Goal: Task Accomplishment & Management: Manage account settings

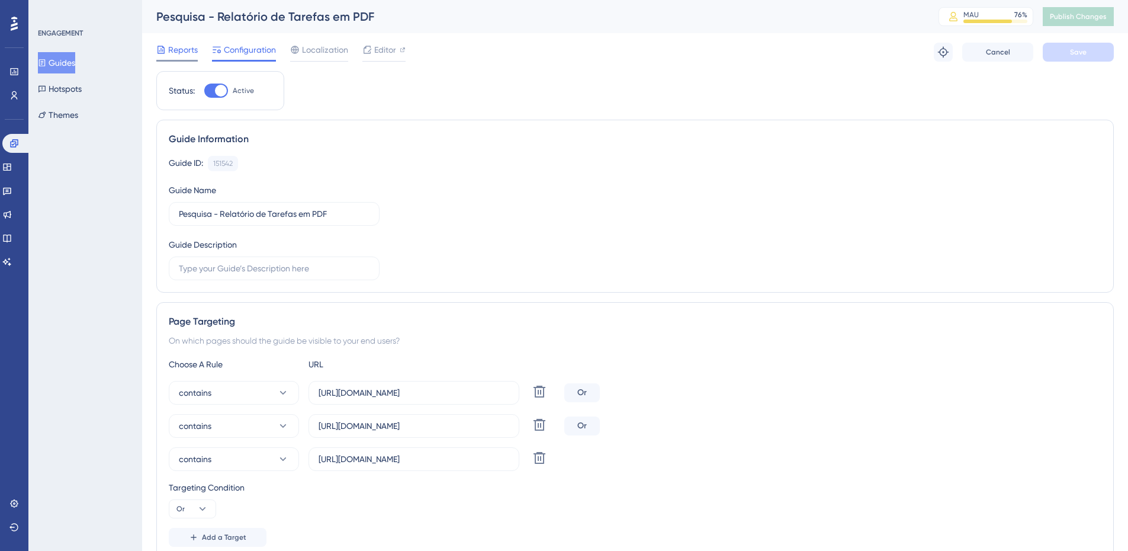
drag, startPoint x: 172, startPoint y: 52, endPoint x: 190, endPoint y: 53, distance: 17.8
click at [172, 52] on span "Reports" at bounding box center [183, 50] width 30 height 14
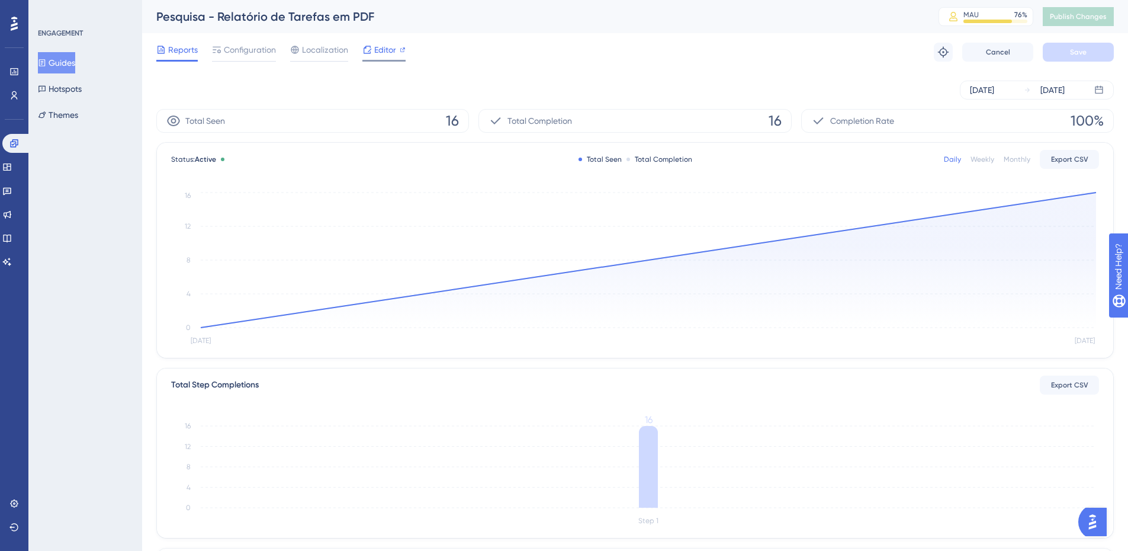
click at [371, 46] on icon at bounding box center [366, 49] width 9 height 9
click at [248, 54] on span "Configuration" at bounding box center [250, 50] width 52 height 14
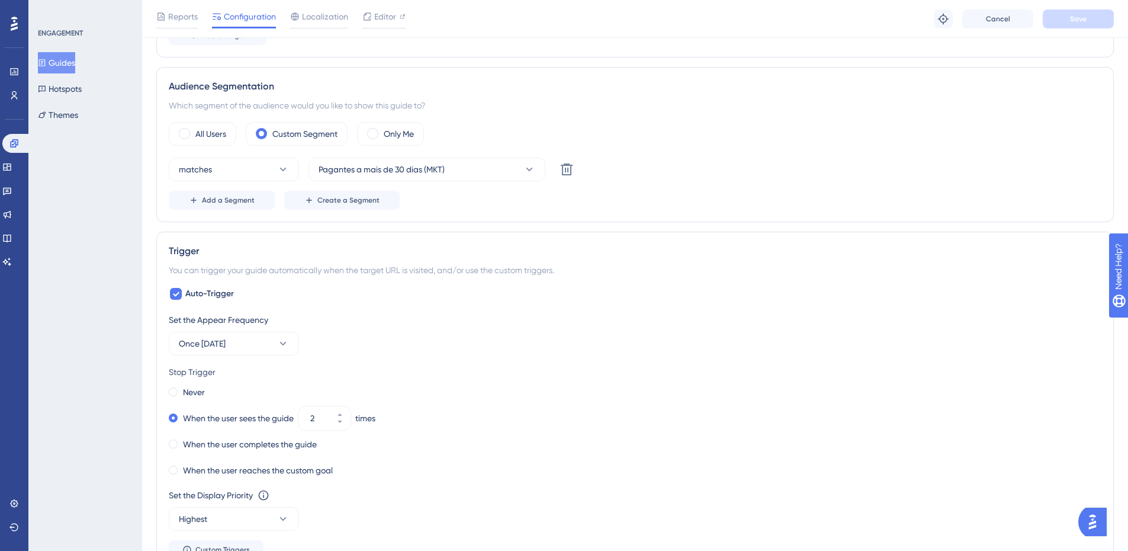
scroll to position [553, 0]
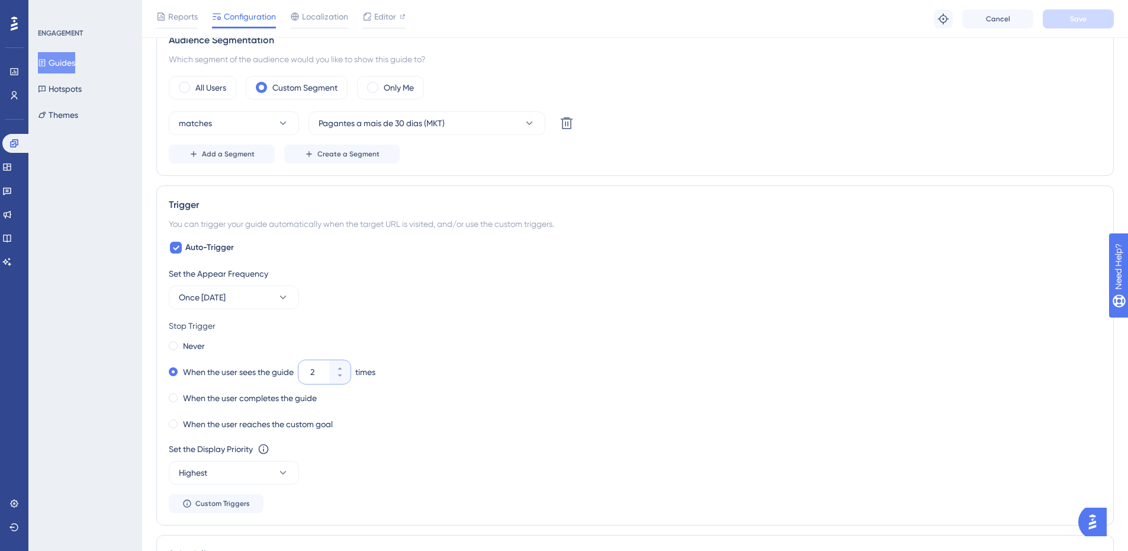
click at [322, 370] on input "2" at bounding box center [318, 372] width 17 height 14
click at [342, 380] on button "2" at bounding box center [339, 378] width 21 height 12
type input "1"
click at [387, 280] on div "Set the Appear Frequency" at bounding box center [635, 273] width 933 height 14
click at [180, 346] on div "Never" at bounding box center [187, 346] width 36 height 17
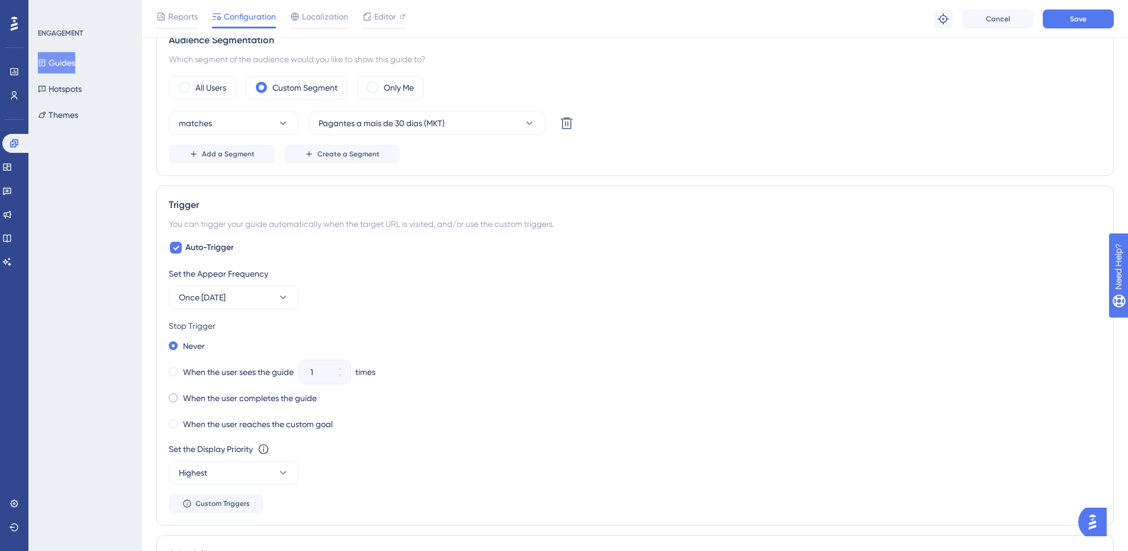
click at [227, 399] on label "When the user completes the guide" at bounding box center [250, 398] width 134 height 14
click at [299, 276] on div "Set the Appear Frequency" at bounding box center [635, 273] width 933 height 14
click at [1063, 20] on button "Save" at bounding box center [1078, 18] width 71 height 19
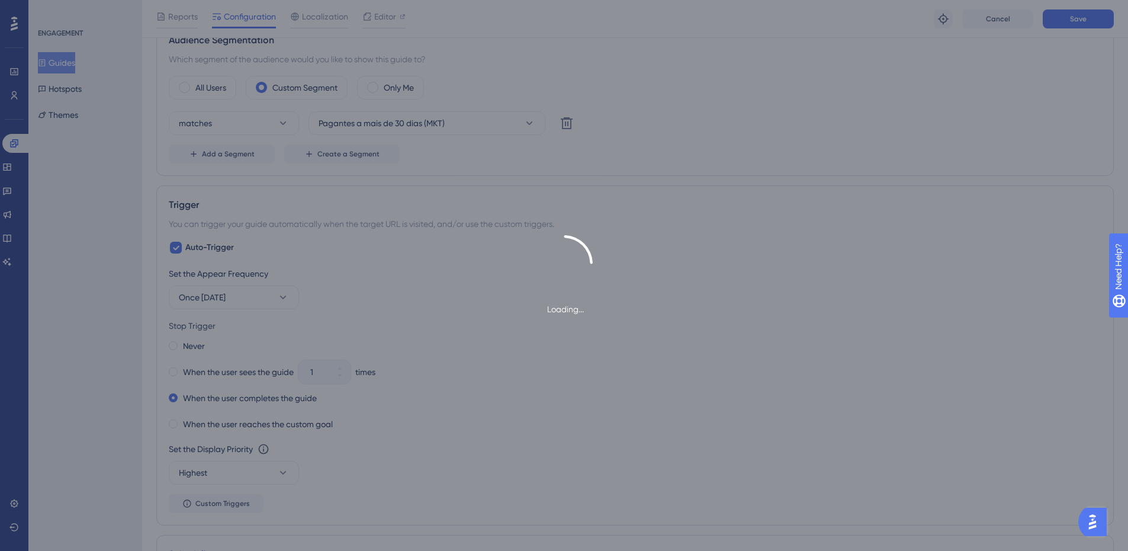
scroll to position [0, 0]
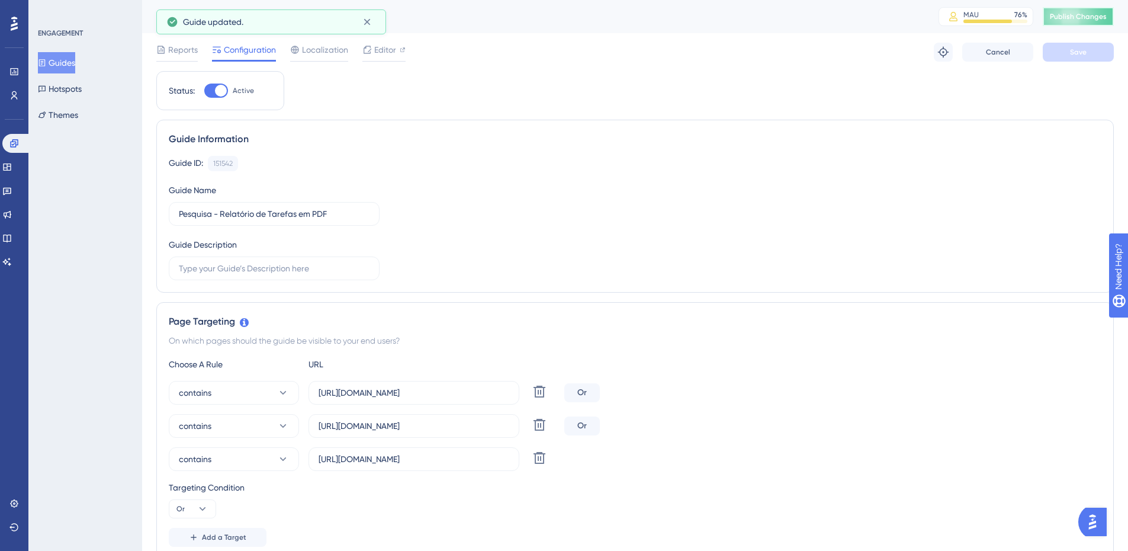
click at [1085, 9] on button "Publish Changes" at bounding box center [1078, 16] width 71 height 19
click at [194, 40] on div "Reports Configuration Localization Editor Troubleshoot Cancel Save" at bounding box center [635, 52] width 958 height 38
click at [185, 49] on span "Reports" at bounding box center [183, 50] width 30 height 14
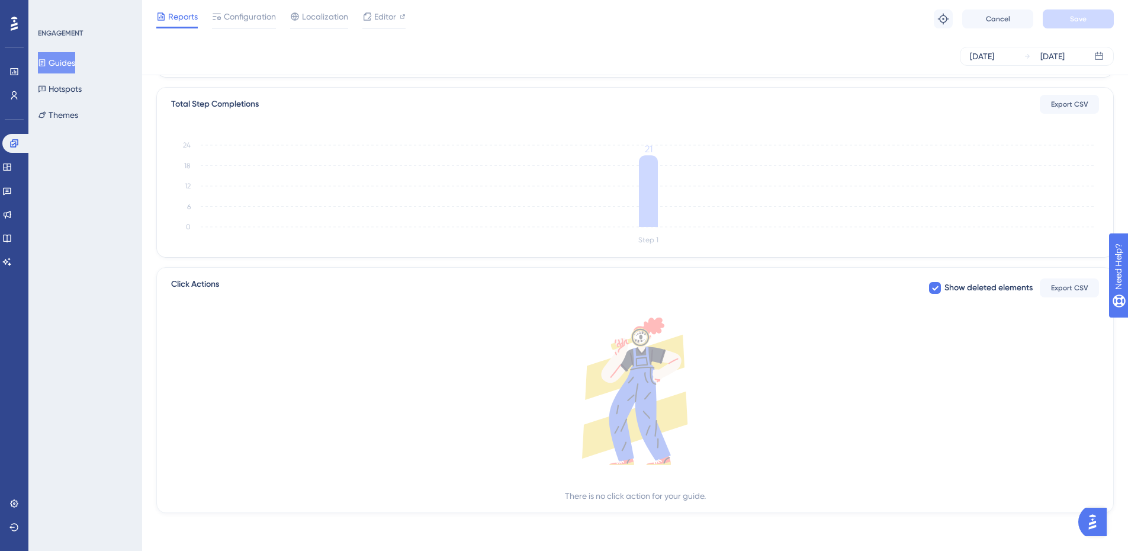
scroll to position [197, 0]
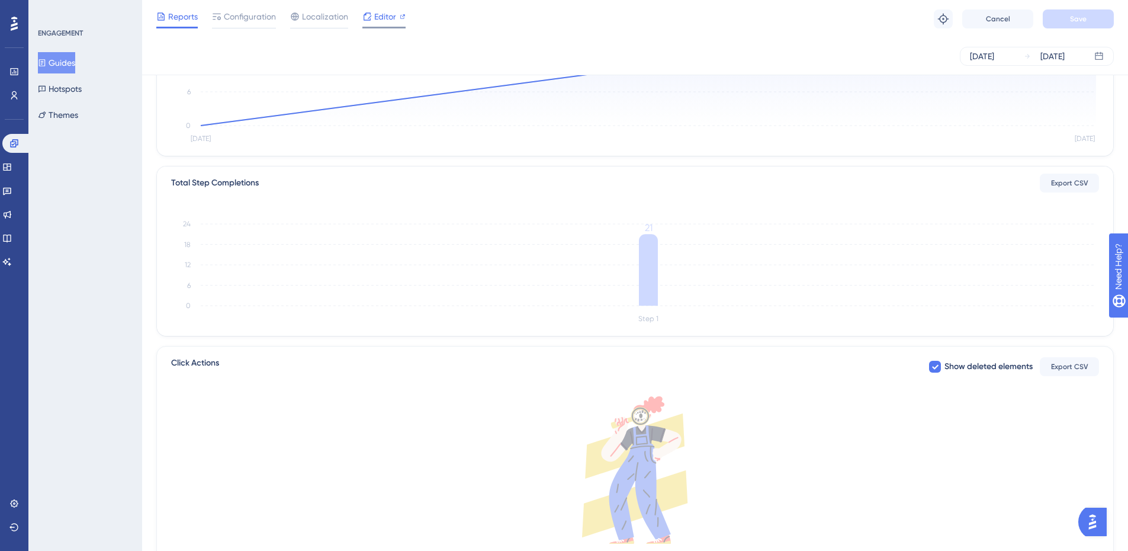
click at [375, 17] on span "Editor" at bounding box center [385, 16] width 22 height 14
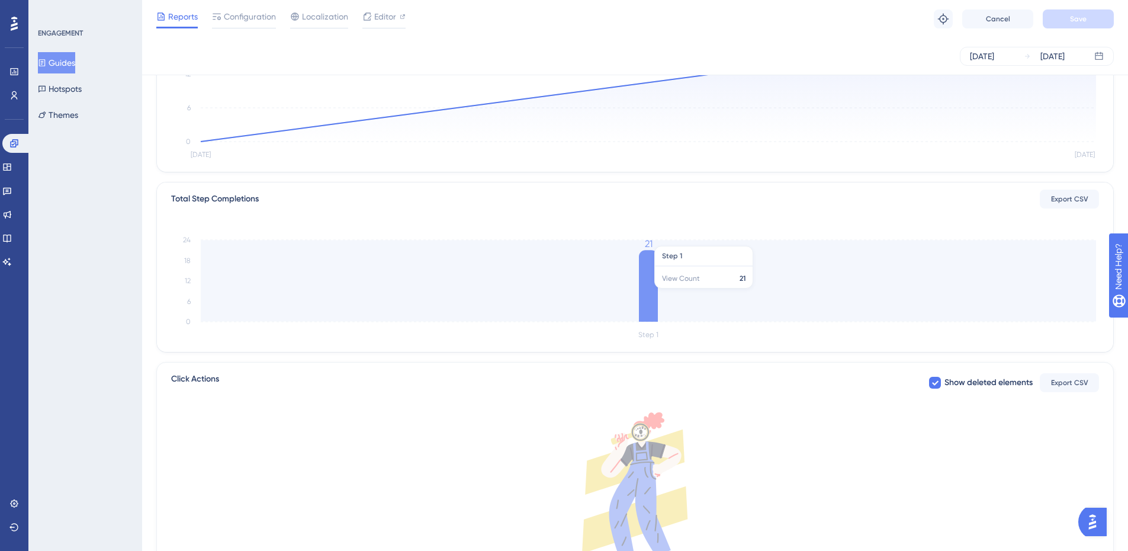
scroll to position [0, 0]
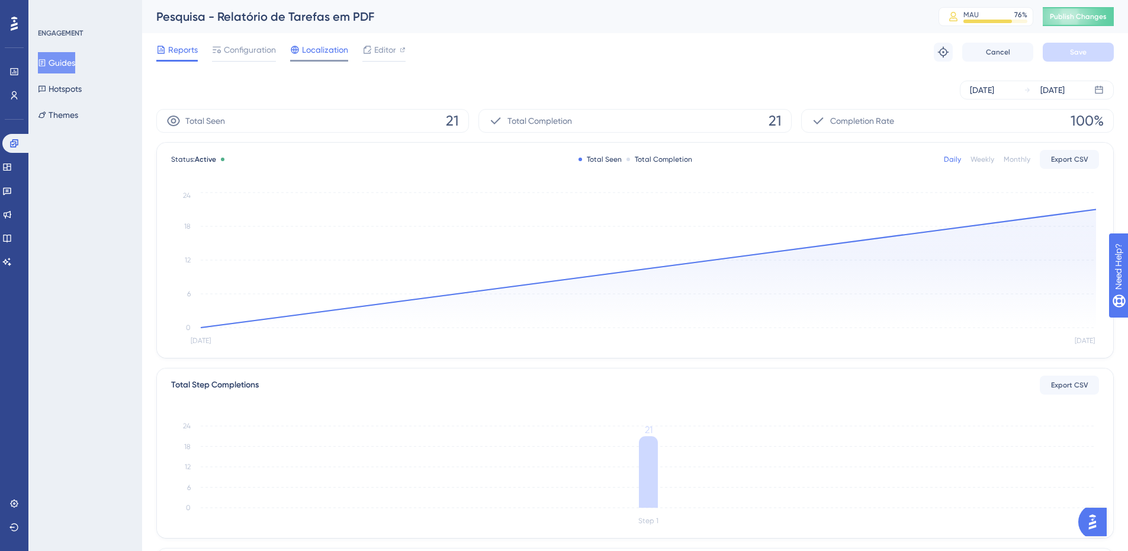
click at [299, 53] on icon at bounding box center [294, 49] width 9 height 9
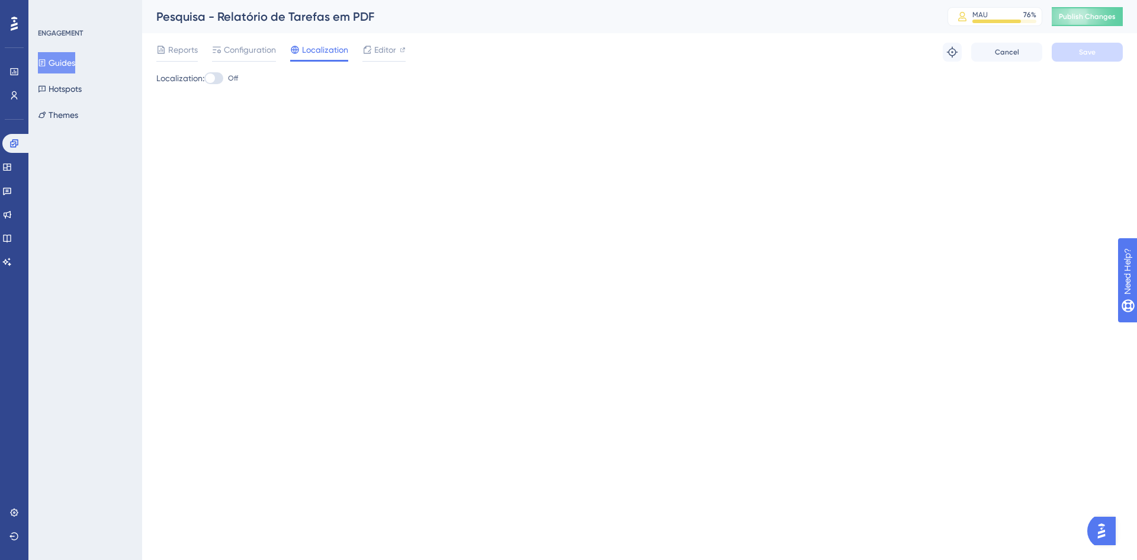
click at [203, 52] on div "Reports Configuration Localization Editor" at bounding box center [280, 52] width 249 height 19
click at [191, 56] on span "Reports" at bounding box center [183, 50] width 30 height 14
